Goal: Task Accomplishment & Management: Use online tool/utility

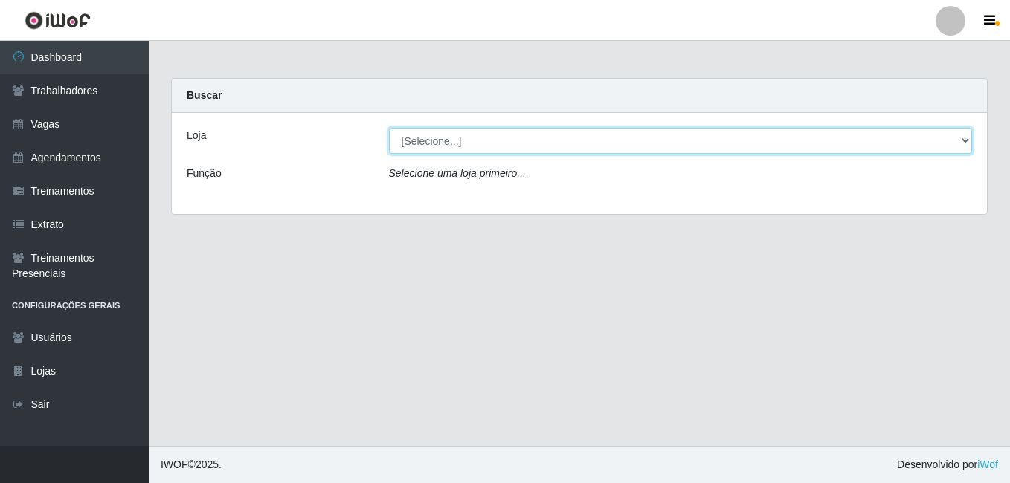
click at [567, 144] on select "[Selecione...] [PERSON_NAME]" at bounding box center [681, 141] width 584 height 26
select select "430"
click at [389, 128] on select "[Selecione...] [PERSON_NAME]" at bounding box center [681, 141] width 584 height 26
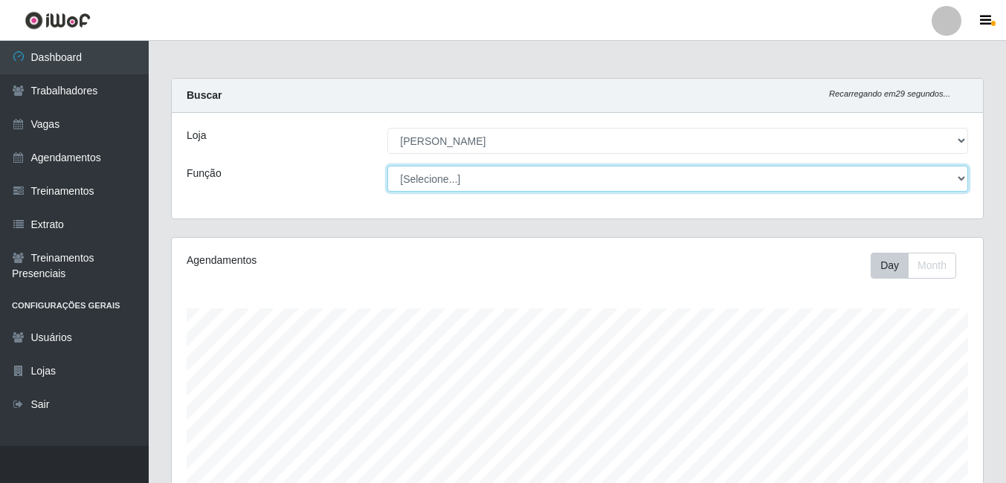
click at [787, 181] on select "[Selecione...] Auxiliar de Estacionamento Auxiliar de Estacionamento + Auxiliar…" at bounding box center [677, 179] width 581 height 26
select select "1"
click at [387, 166] on select "[Selecione...] Auxiliar de Estacionamento Auxiliar de Estacionamento + Auxiliar…" at bounding box center [677, 179] width 581 height 26
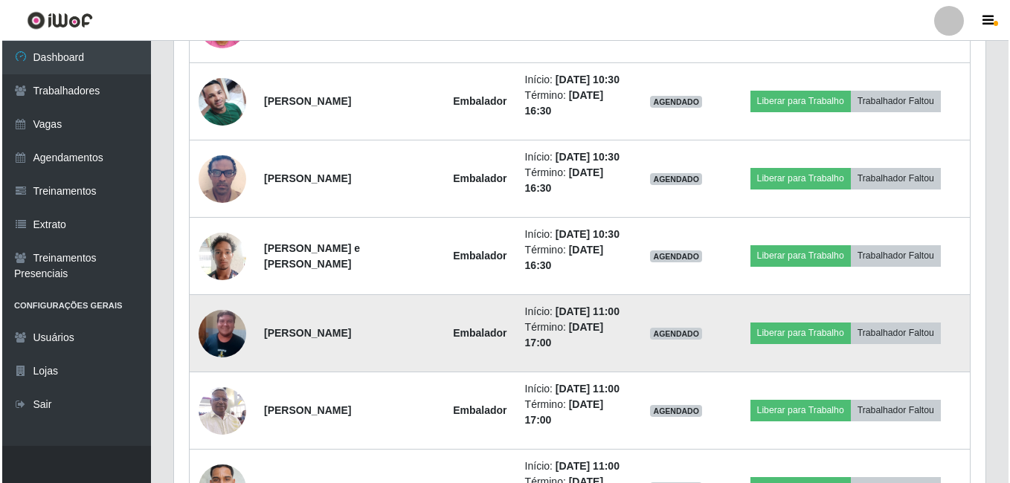
scroll to position [818, 0]
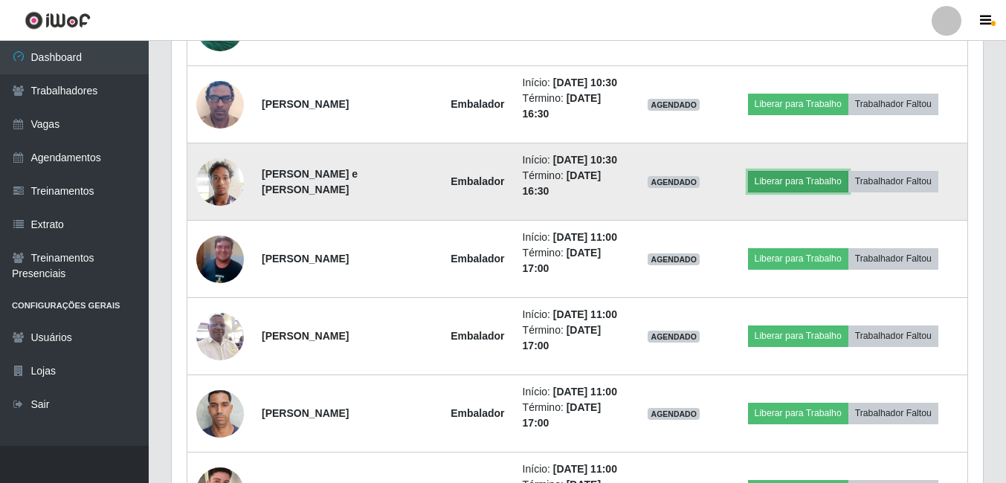
click at [816, 192] on button "Liberar para Trabalho" at bounding box center [798, 181] width 100 height 21
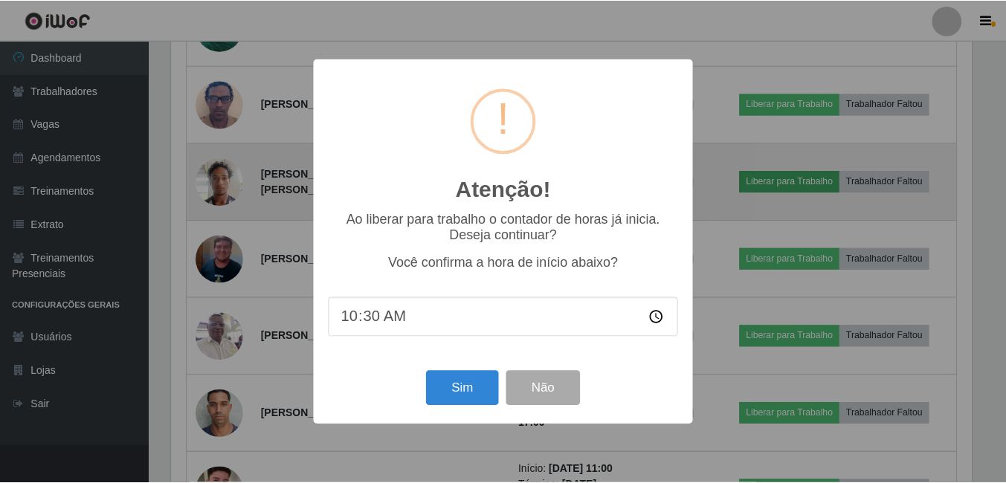
scroll to position [309, 804]
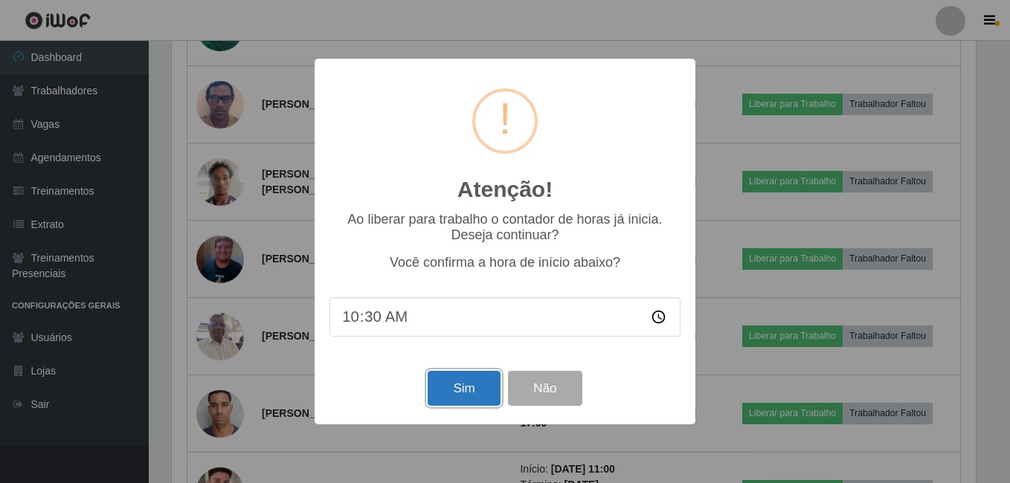
click at [465, 387] on button "Sim" at bounding box center [464, 388] width 72 height 35
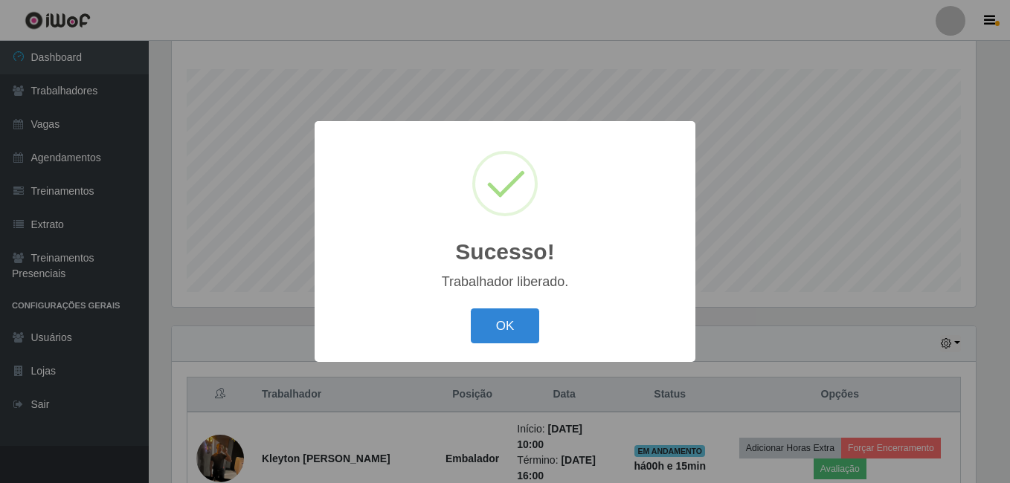
drag, startPoint x: 523, startPoint y: 317, endPoint x: 549, endPoint y: 309, distance: 27.3
click at [523, 318] on button "OK" at bounding box center [505, 326] width 69 height 35
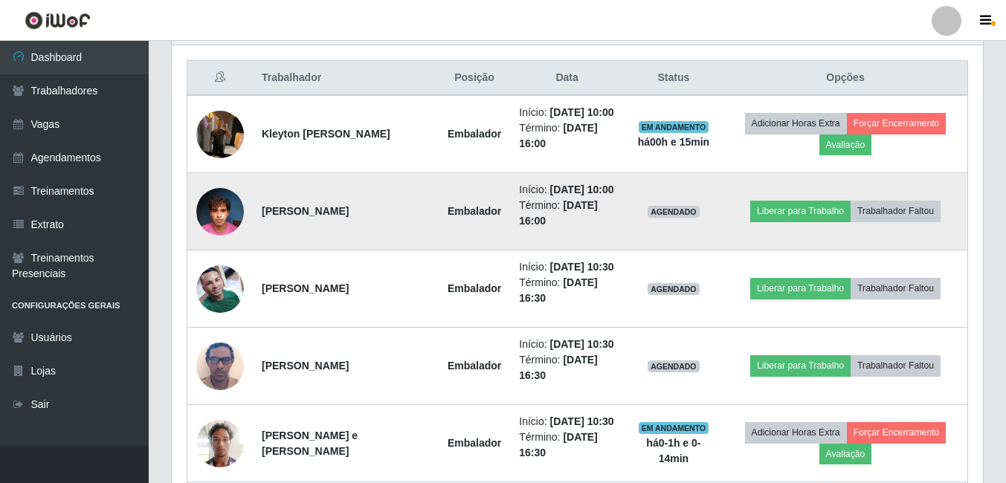
scroll to position [463, 0]
